Goal: Information Seeking & Learning: Learn about a topic

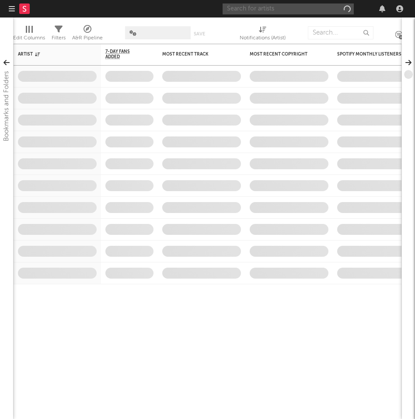
click at [278, 9] on input "text" at bounding box center [288, 8] width 131 height 11
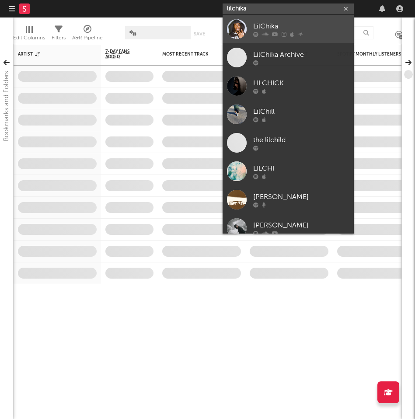
type input "lilchika"
click at [286, 30] on div "LilChika" at bounding box center [301, 26] width 96 height 10
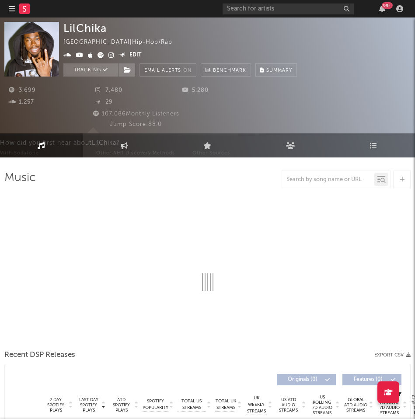
select select "6m"
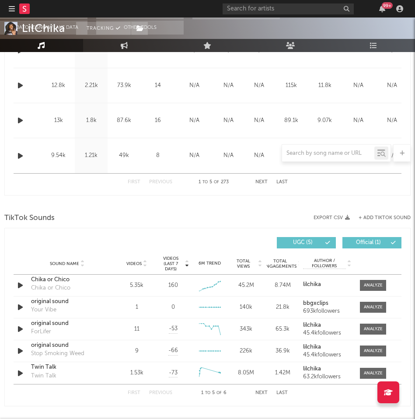
scroll to position [490, 0]
click at [366, 285] on div at bounding box center [373, 285] width 19 height 7
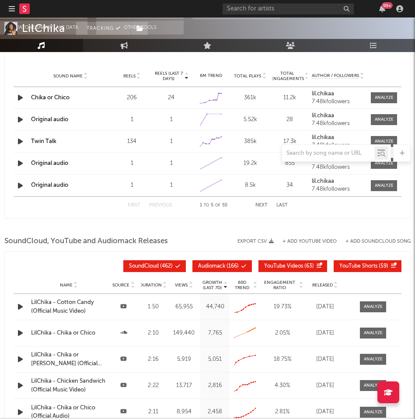
scroll to position [1122, 0]
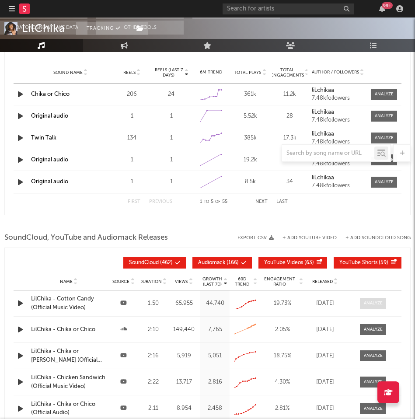
click at [368, 300] on div at bounding box center [373, 303] width 19 height 7
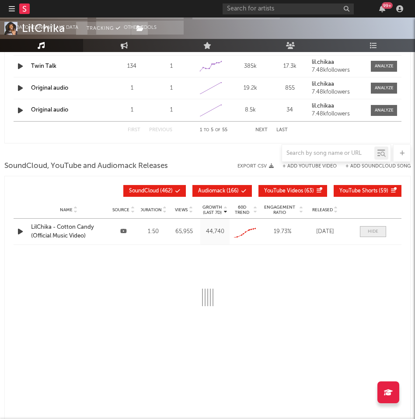
scroll to position [1200, 0]
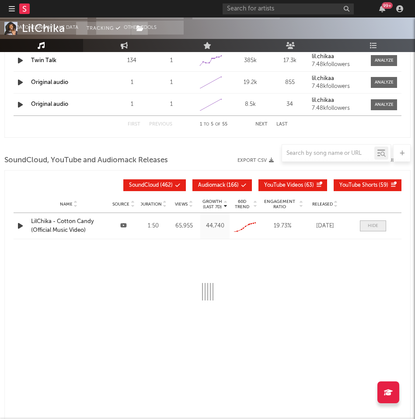
select select "All"
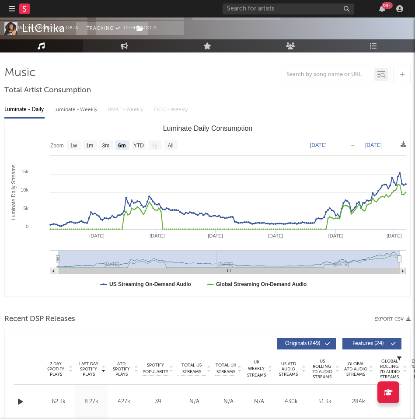
scroll to position [0, 0]
